Goal: Obtain resource: Obtain resource

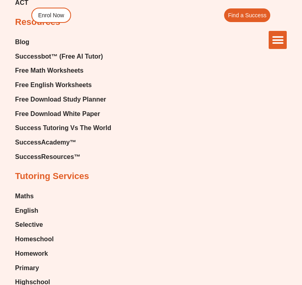
scroll to position [5288, 0]
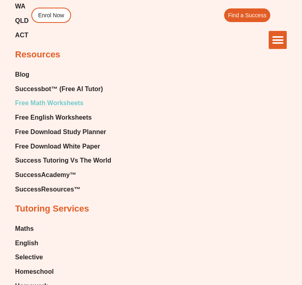
click at [53, 97] on span "Free Math Worksheets" at bounding box center [49, 103] width 68 height 12
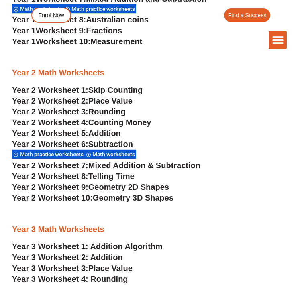
scroll to position [896, 0]
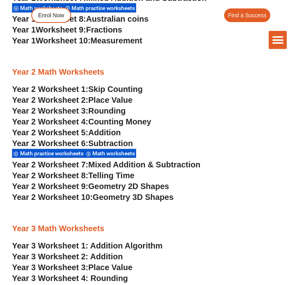
click at [111, 132] on span "Addition" at bounding box center [104, 132] width 32 height 9
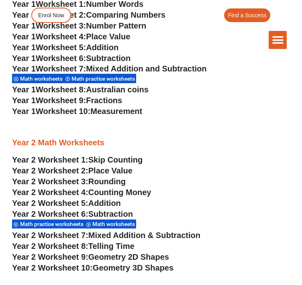
scroll to position [739, 0]
